Goal: Register for event/course

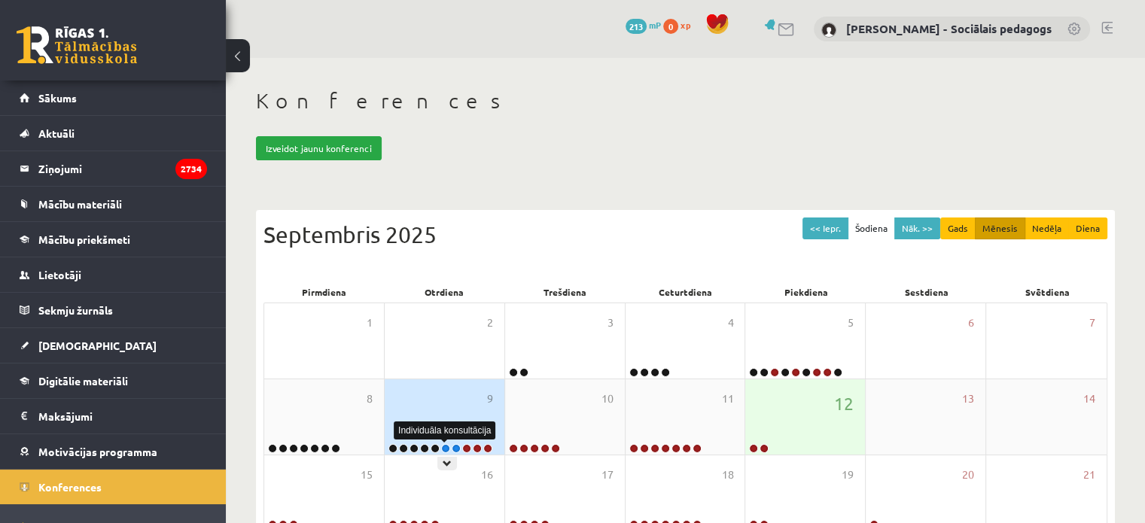
click at [444, 444] on link at bounding box center [445, 448] width 9 height 9
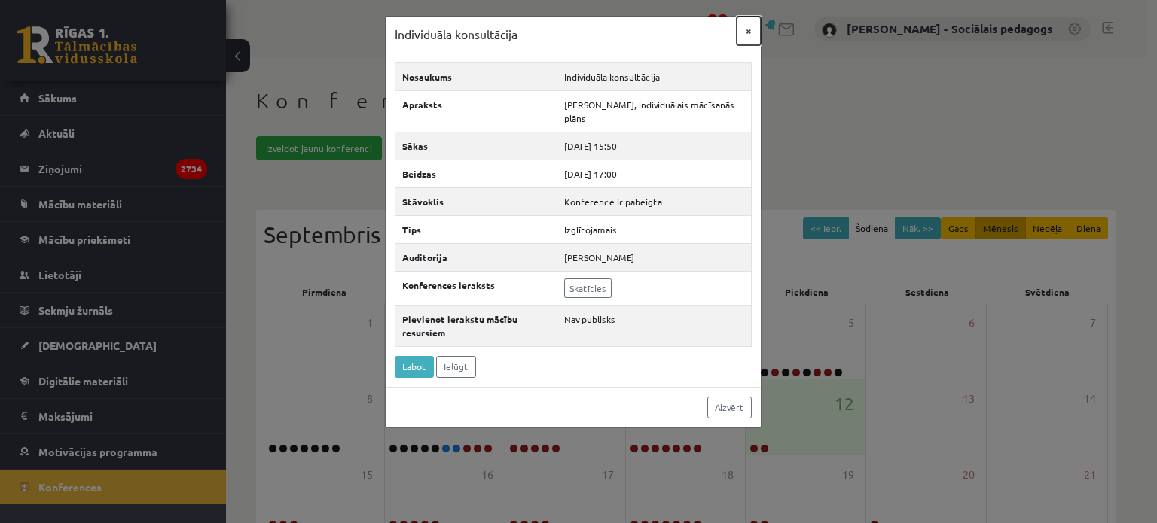
click at [745, 21] on button "×" at bounding box center [748, 31] width 24 height 29
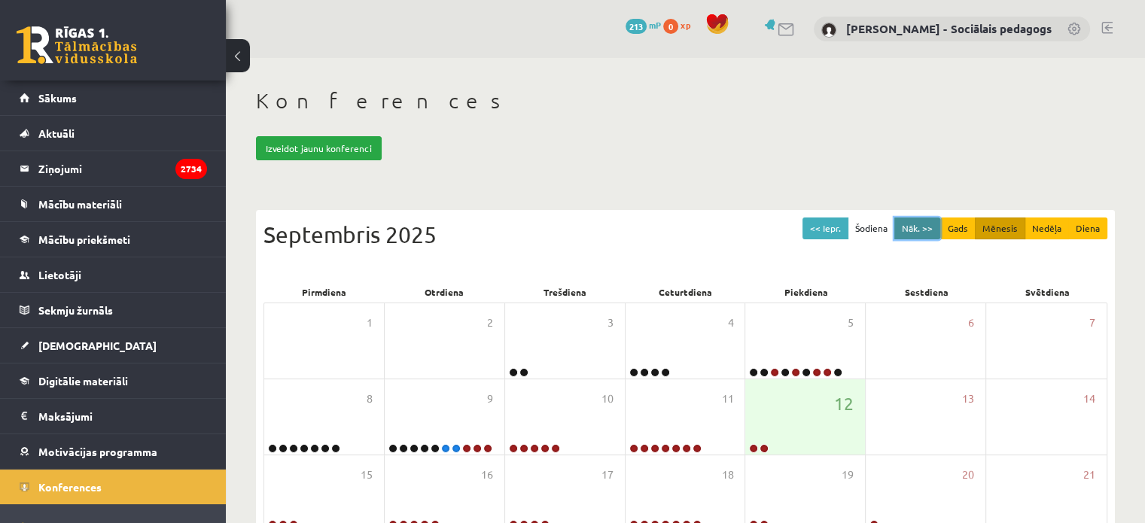
click at [916, 224] on button "Nāk. >>" at bounding box center [918, 229] width 46 height 22
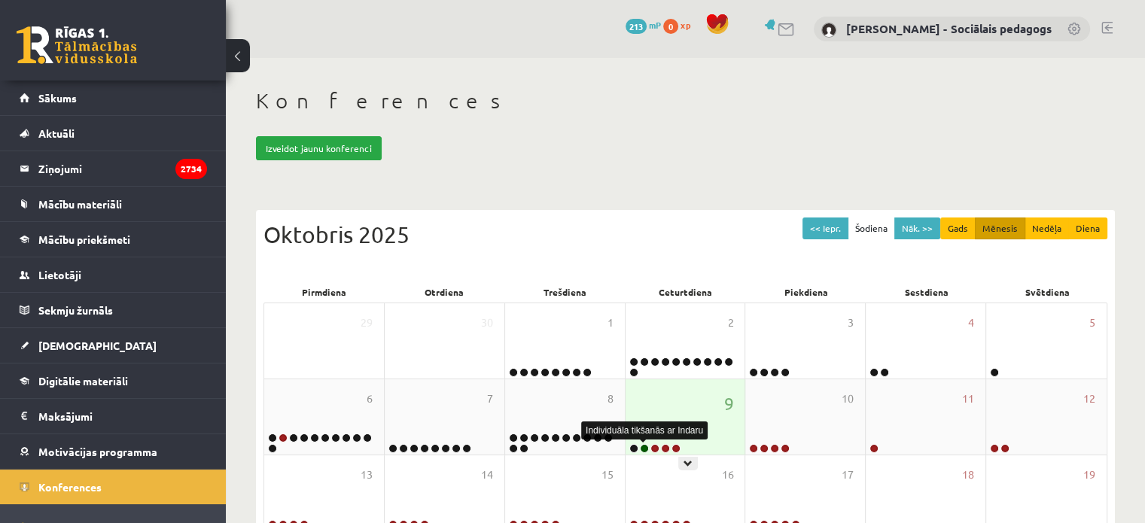
click at [642, 446] on link at bounding box center [644, 448] width 9 height 9
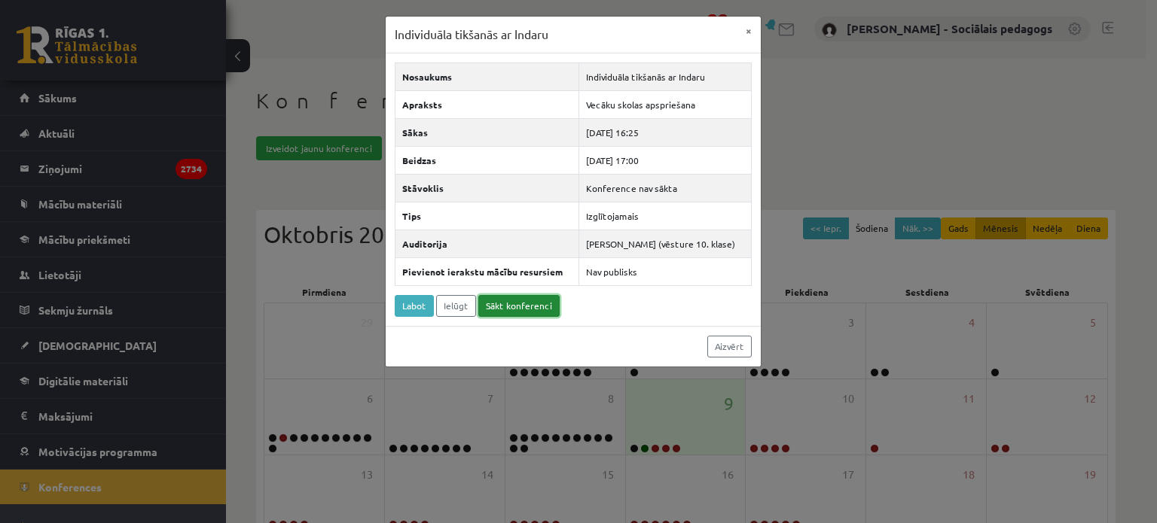
click at [502, 306] on link "Sākt konferenci" at bounding box center [518, 306] width 81 height 22
click at [723, 345] on link "Aizvērt" at bounding box center [729, 347] width 44 height 22
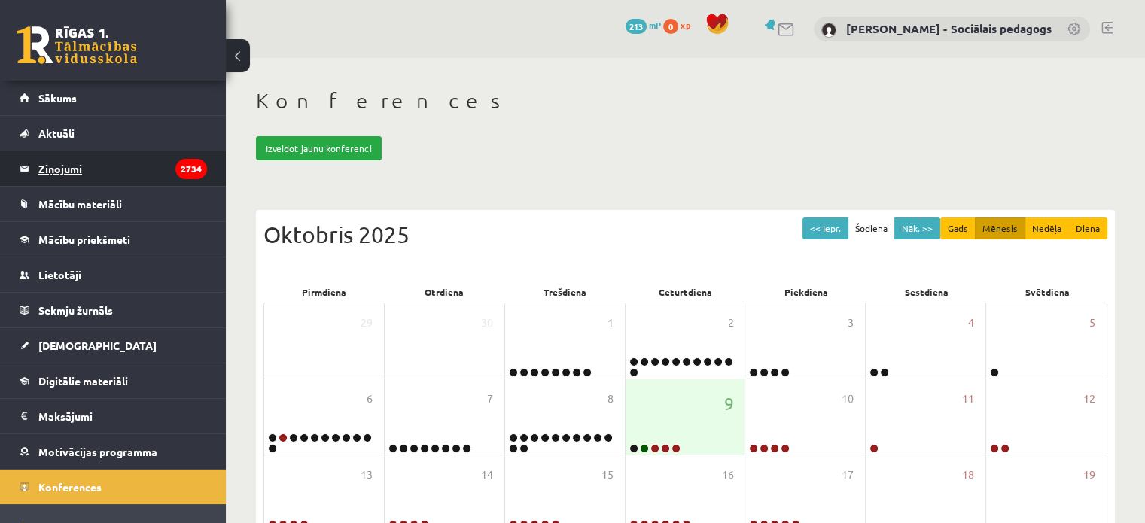
click at [63, 168] on legend "Ziņojumi 2734" at bounding box center [122, 168] width 169 height 35
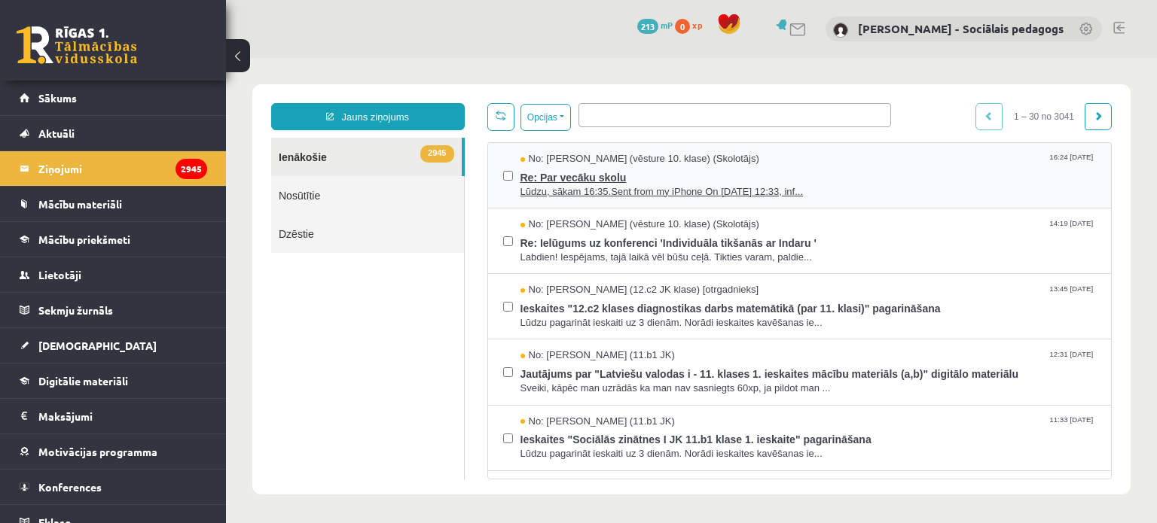
click at [602, 177] on span "Re: Par vecāku skolu" at bounding box center [808, 175] width 576 height 19
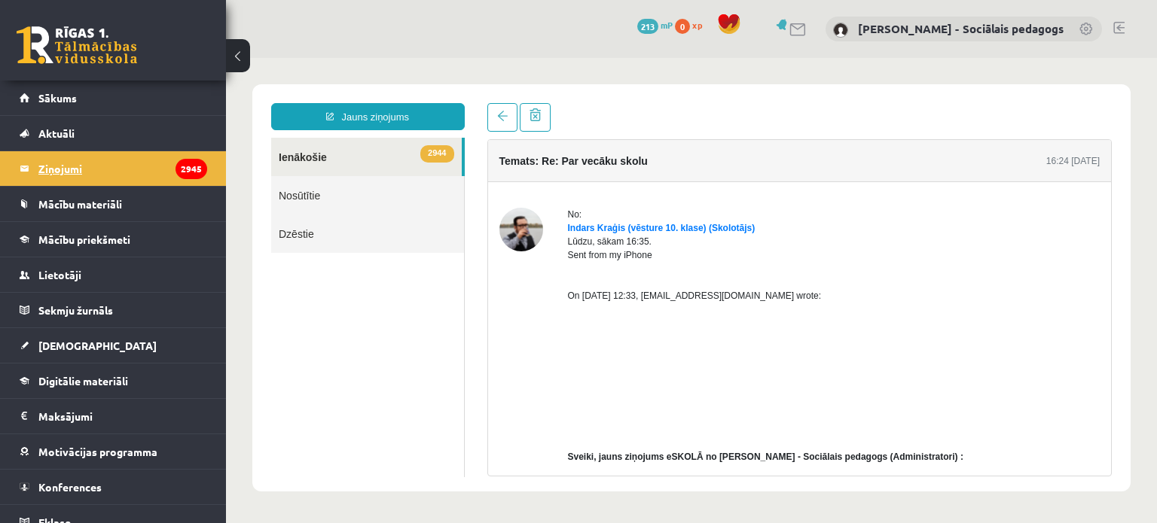
click at [101, 171] on legend "Ziņojumi 2945" at bounding box center [122, 168] width 169 height 35
